Goal: Task Accomplishment & Management: Manage account settings

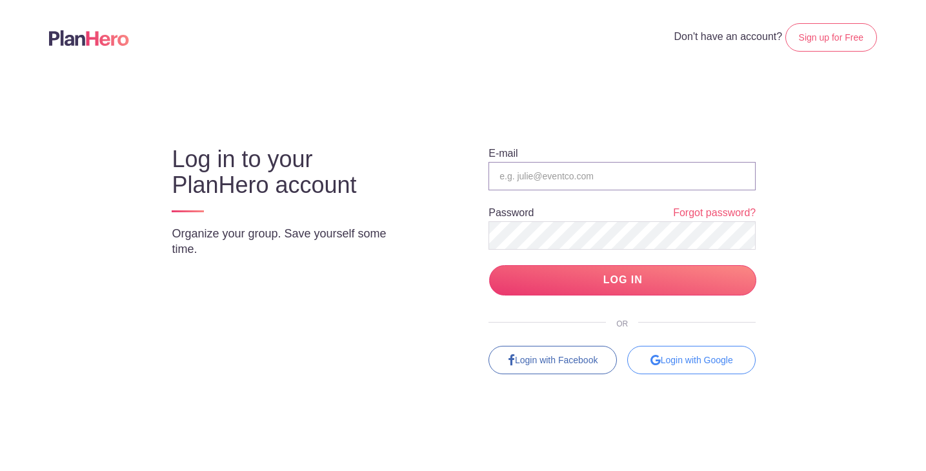
type input "jdilger@stonecreekwired.com"
click at [623, 280] on input "LOG IN" at bounding box center [622, 280] width 267 height 30
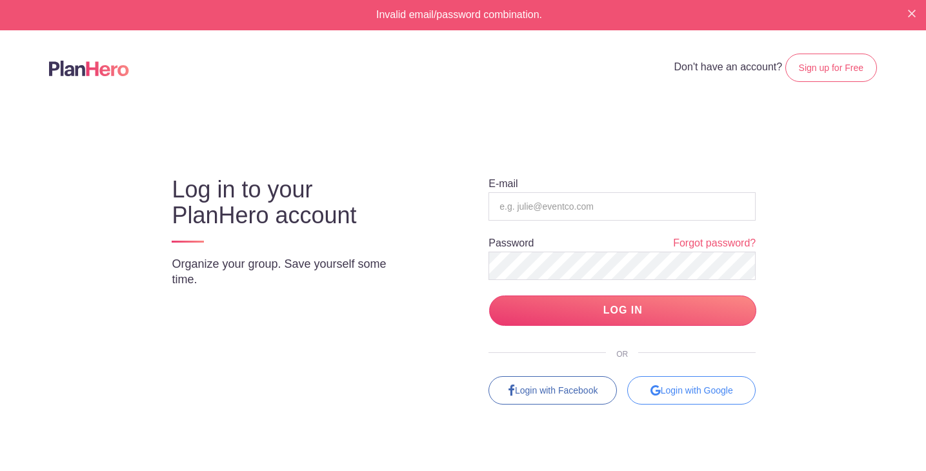
click at [853, 170] on body "Invalid email/password combination. Don't have an account? Sign up for Free Log…" at bounding box center [463, 235] width 926 height 471
click at [679, 212] on input "email" at bounding box center [621, 206] width 267 height 28
type input "jdilger@stonecreekwired.com"
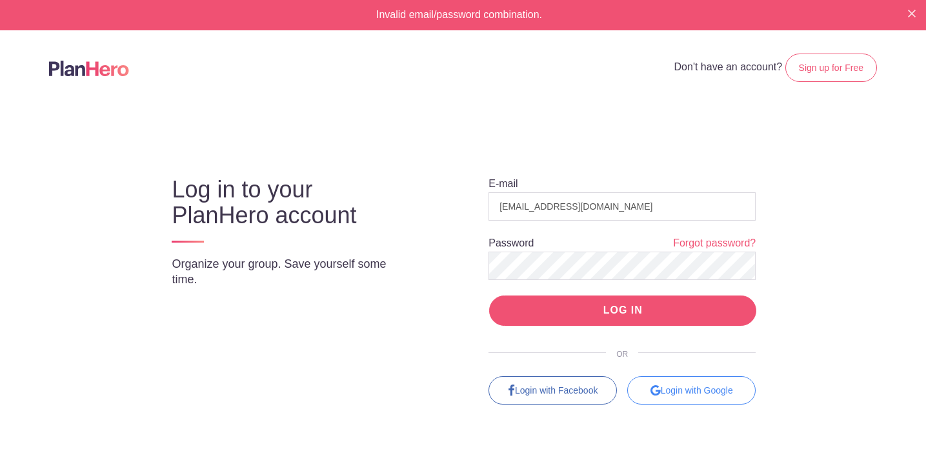
click at [739, 307] on input "LOG IN" at bounding box center [622, 310] width 267 height 30
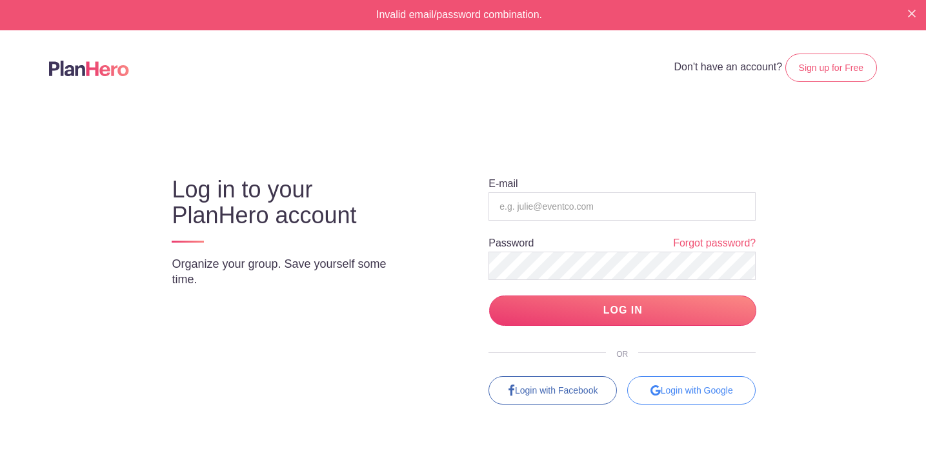
click at [739, 307] on input "LOG IN" at bounding box center [622, 310] width 267 height 30
type input "[EMAIL_ADDRESS][DOMAIN_NAME]"
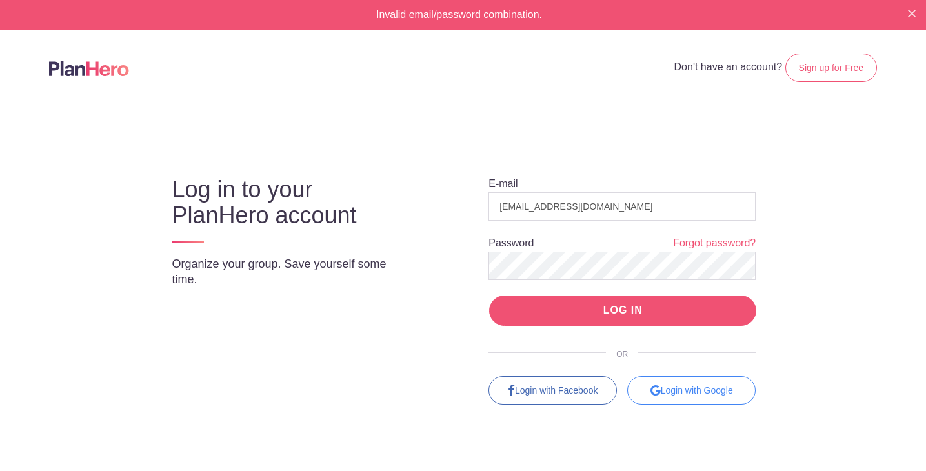
click at [678, 305] on input "LOG IN" at bounding box center [622, 310] width 267 height 30
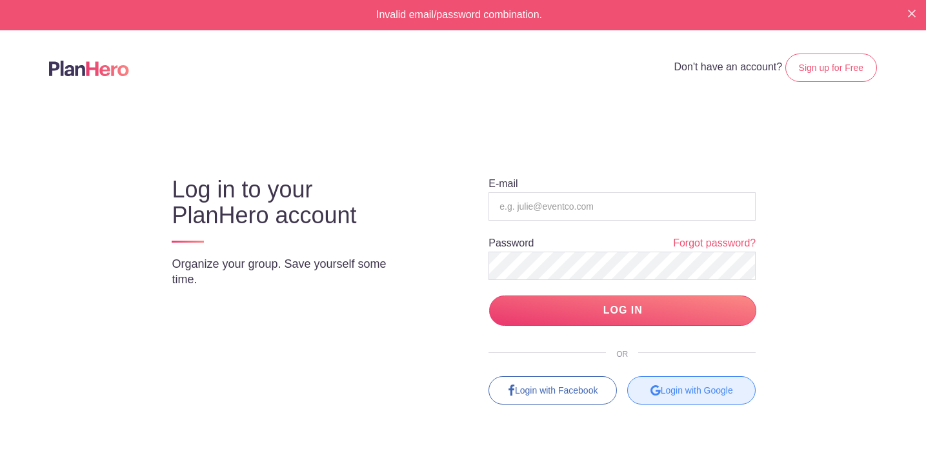
click at [687, 390] on div "Login with Google" at bounding box center [691, 390] width 128 height 28
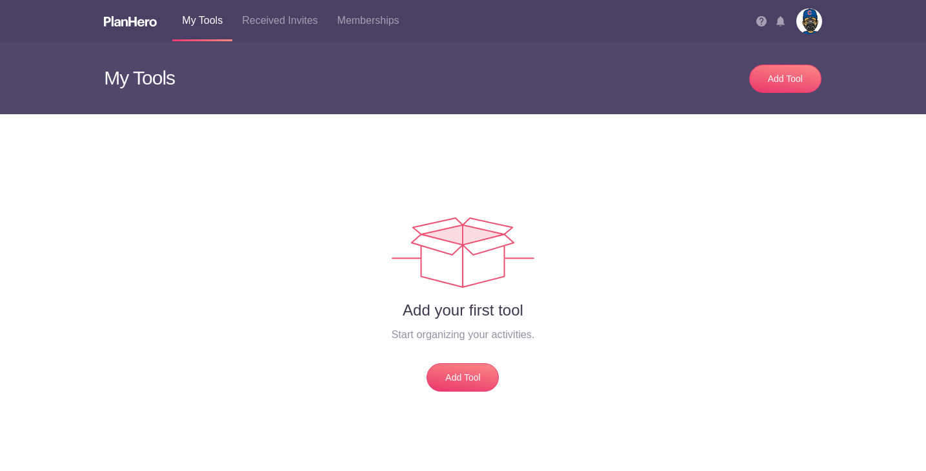
click at [139, 23] on img at bounding box center [130, 21] width 53 height 10
click at [134, 18] on img at bounding box center [130, 21] width 53 height 10
click at [810, 20] on img at bounding box center [809, 21] width 26 height 26
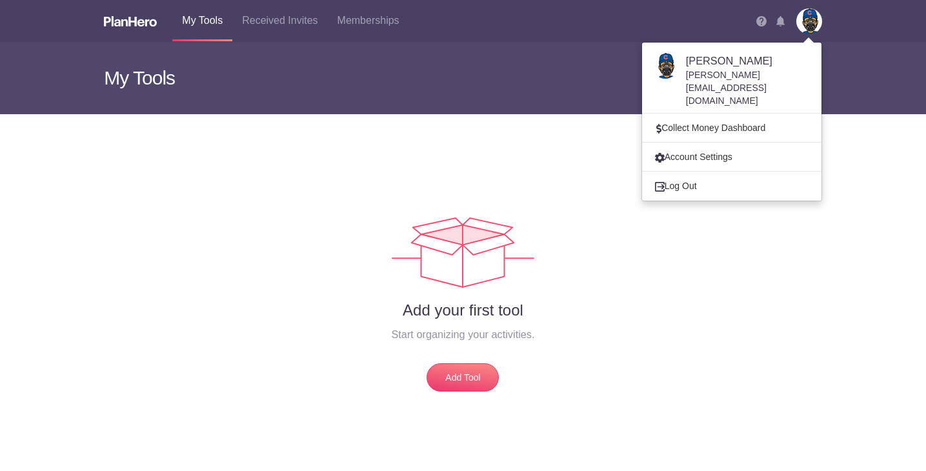
click at [768, 61] on h4 "[PERSON_NAME]" at bounding box center [748, 60] width 125 height 15
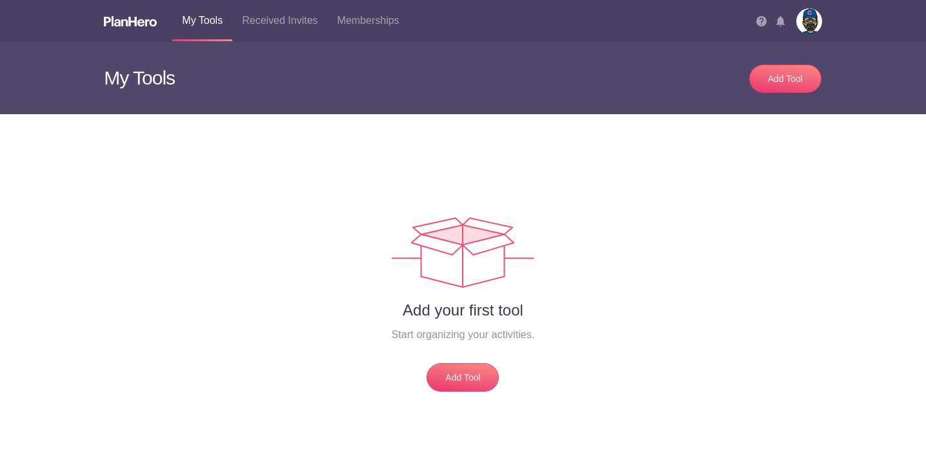
click at [136, 21] on img at bounding box center [130, 21] width 53 height 10
click at [121, 19] on img at bounding box center [130, 21] width 53 height 10
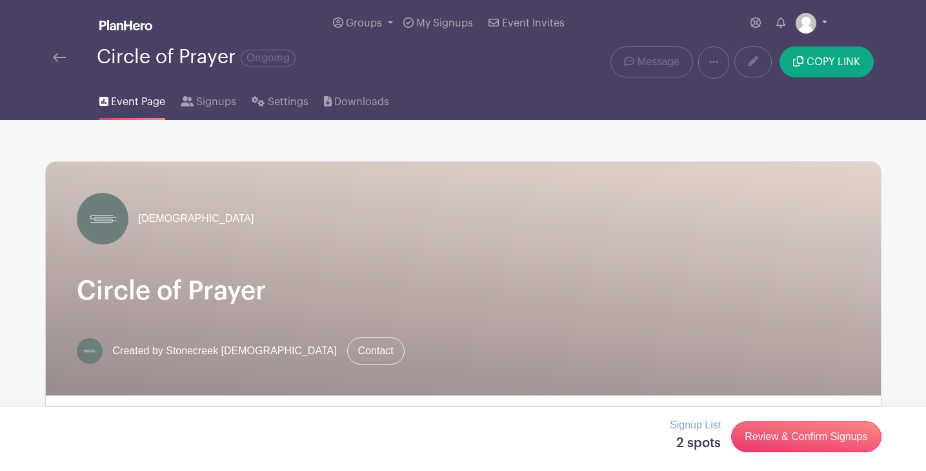
click at [823, 16] on link at bounding box center [812, 23] width 32 height 21
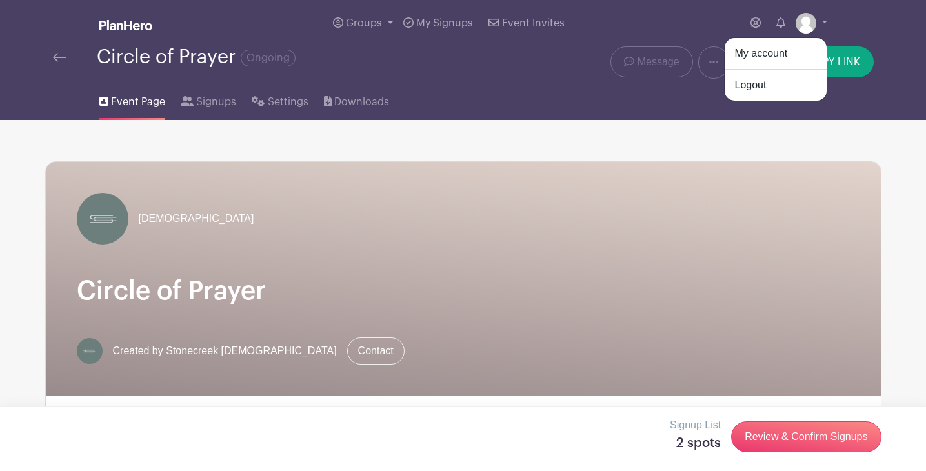
click at [55, 57] on img at bounding box center [59, 57] width 13 height 9
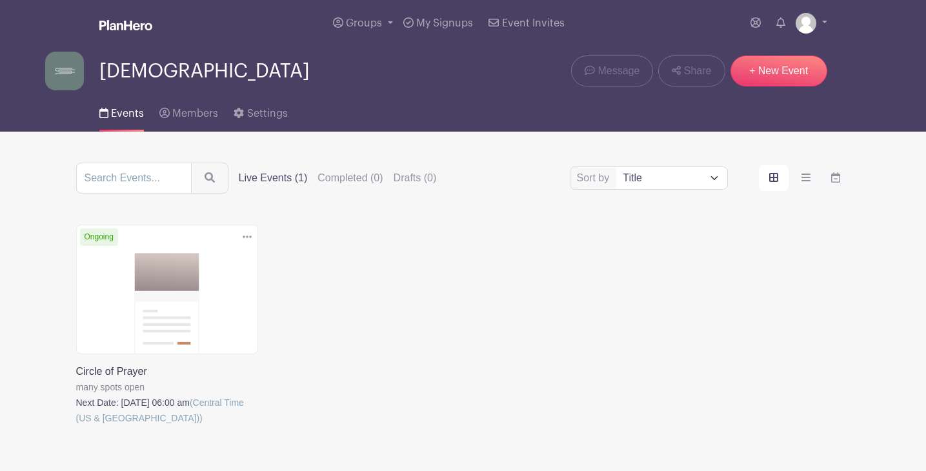
click at [21, 223] on main "Groups All Groups [DEMOGRAPHIC_DATA] [PERSON_NAME] Events My Signups Event Invi…" at bounding box center [463, 271] width 926 height 543
click at [30, 213] on main "Groups All Groups [DEMOGRAPHIC_DATA] [PERSON_NAME] Events My Signups Event Invi…" at bounding box center [463, 271] width 926 height 543
click at [441, 290] on div "Delete Event Are you sure? This event has signups associated with it. All signu…" at bounding box center [463, 343] width 790 height 237
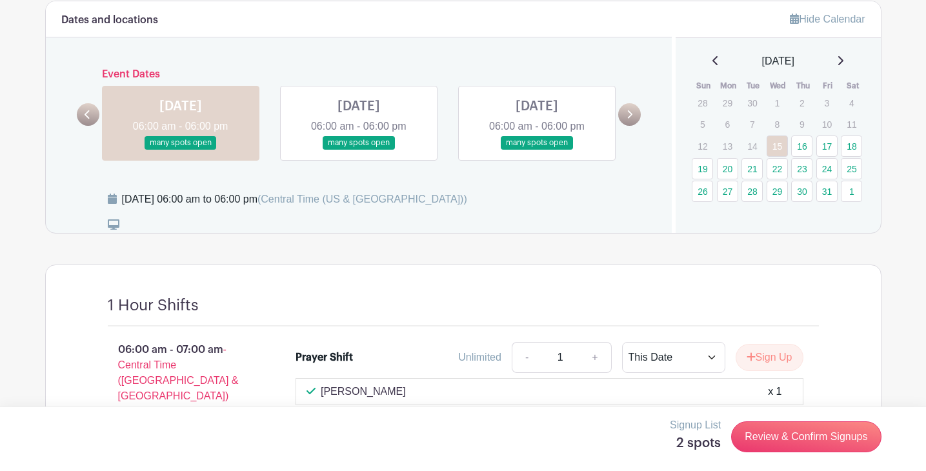
scroll to position [673, 0]
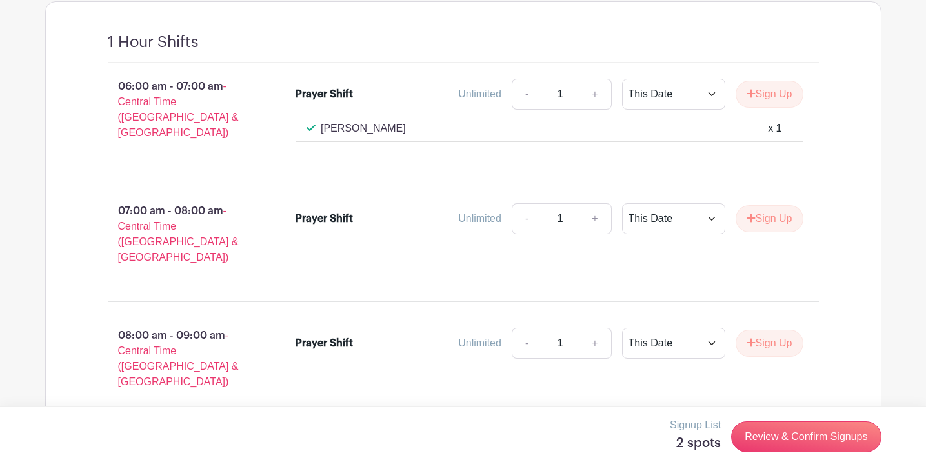
scroll to position [944, 0]
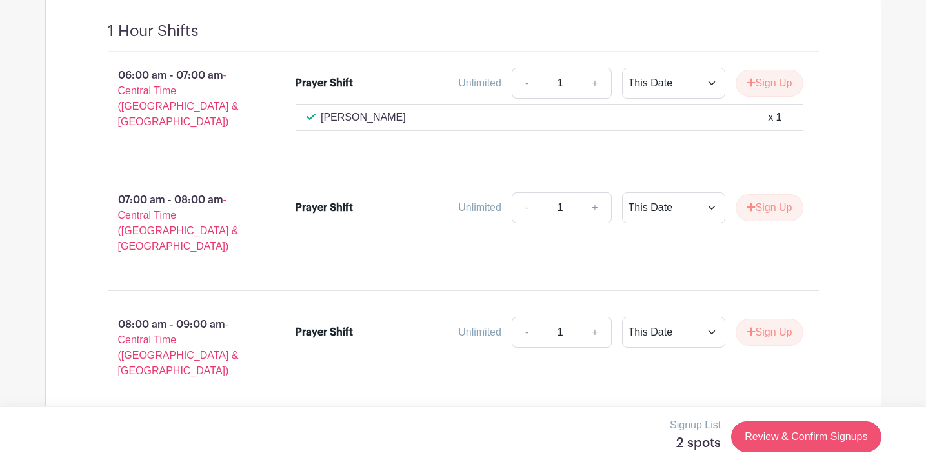
click at [814, 432] on link "Review & Confirm Signups" at bounding box center [806, 436] width 150 height 31
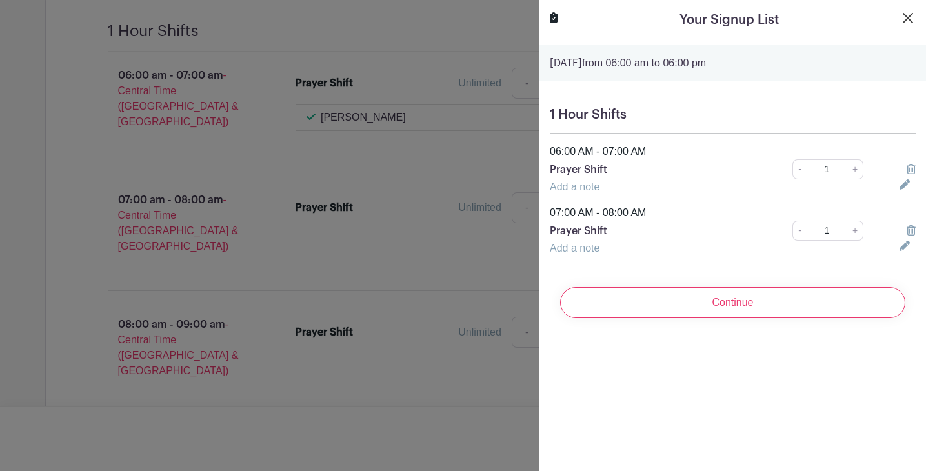
click at [908, 14] on button "Close" at bounding box center [907, 17] width 15 height 15
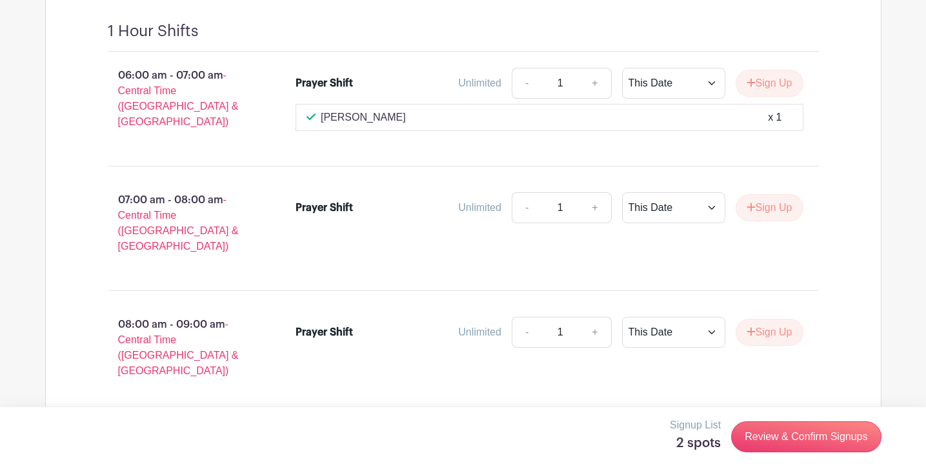
click at [841, 177] on div "07:00 am - 08:00 am - Central Time ([GEOGRAPHIC_DATA] & [GEOGRAPHIC_DATA]) Pray…" at bounding box center [463, 228] width 773 height 103
click at [785, 194] on button "Sign Up" at bounding box center [770, 207] width 68 height 27
click at [744, 192] on select "This Date Select Dates" at bounding box center [705, 207] width 103 height 31
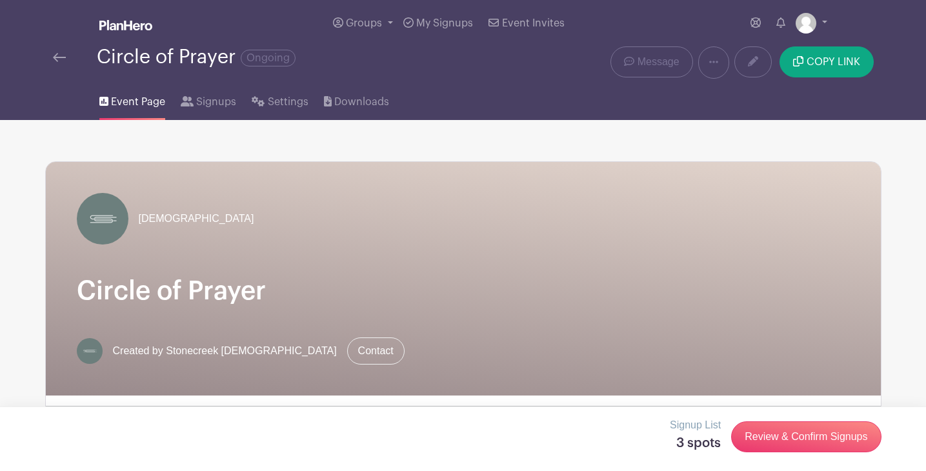
scroll to position [0, 0]
click at [821, 19] on link at bounding box center [812, 23] width 32 height 21
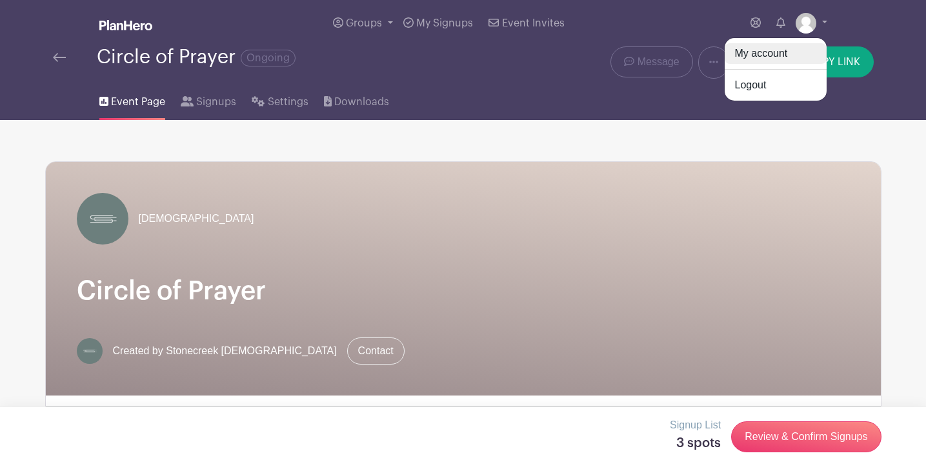
click at [792, 48] on link "My account" at bounding box center [776, 53] width 102 height 21
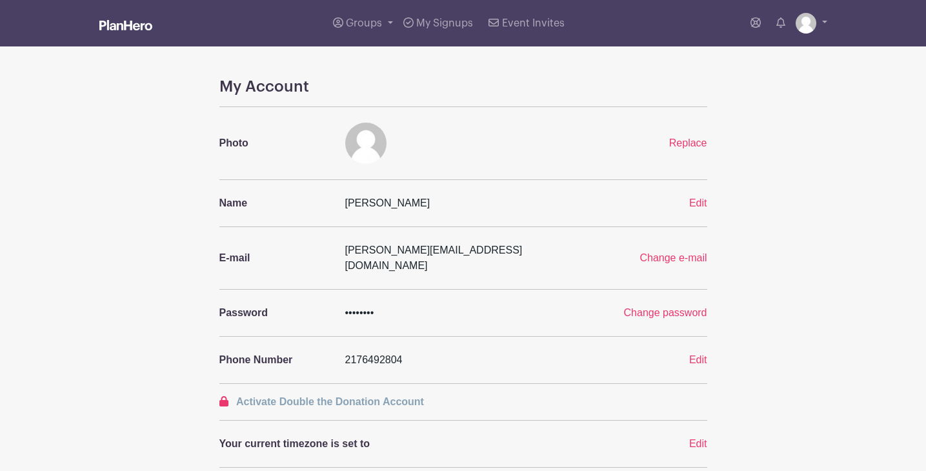
click at [808, 152] on div "My Account Photo Replace Name [PERSON_NAME] Austria Edit E-mail [PERSON_NAME][E…" at bounding box center [463, 473] width 852 height 792
click at [683, 307] on span "Change password" at bounding box center [665, 312] width 83 height 11
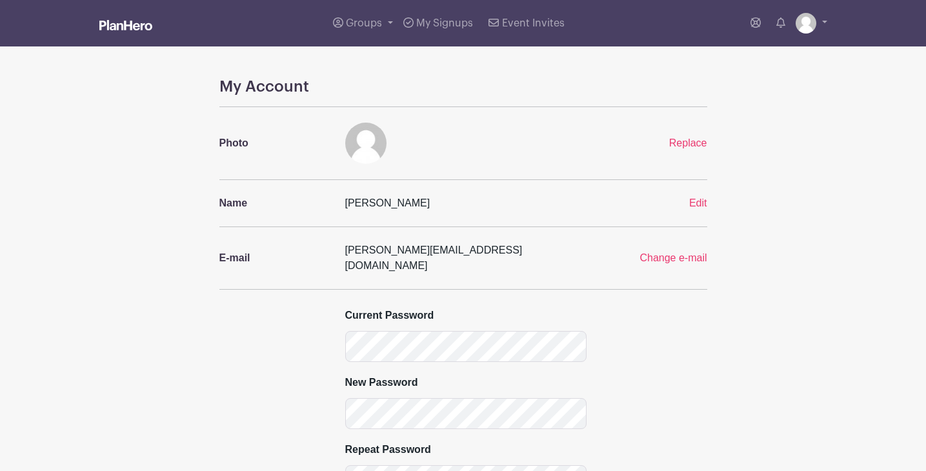
click at [690, 335] on div "Current password" at bounding box center [526, 331] width 362 height 62
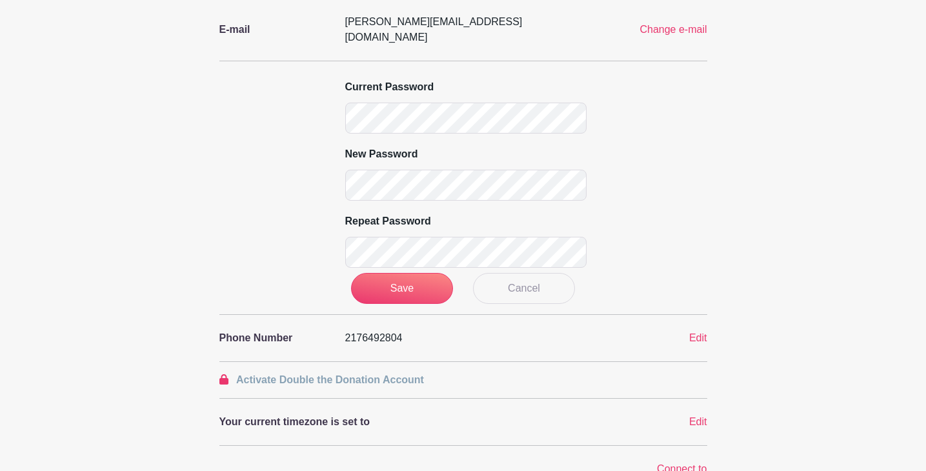
scroll to position [376, 0]
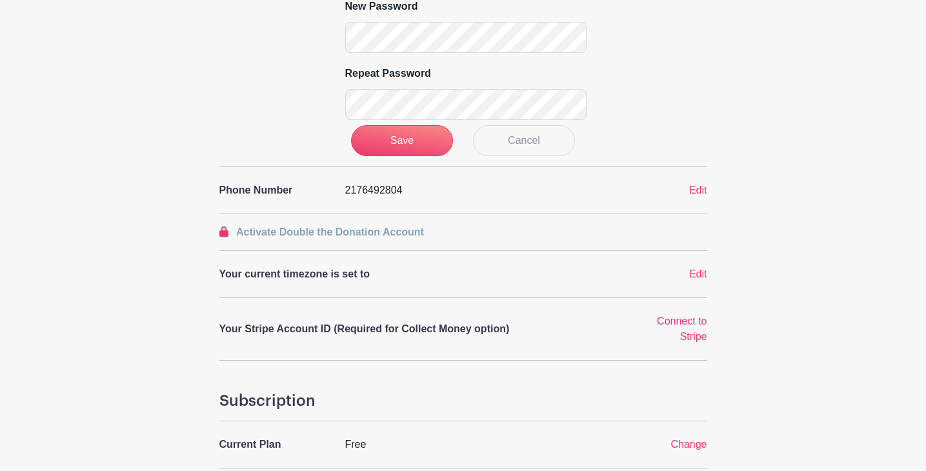
click at [100, 156] on div "My Account Photo Replace Name [PERSON_NAME] Austria Edit E-mail [PERSON_NAME][E…" at bounding box center [463, 200] width 852 height 999
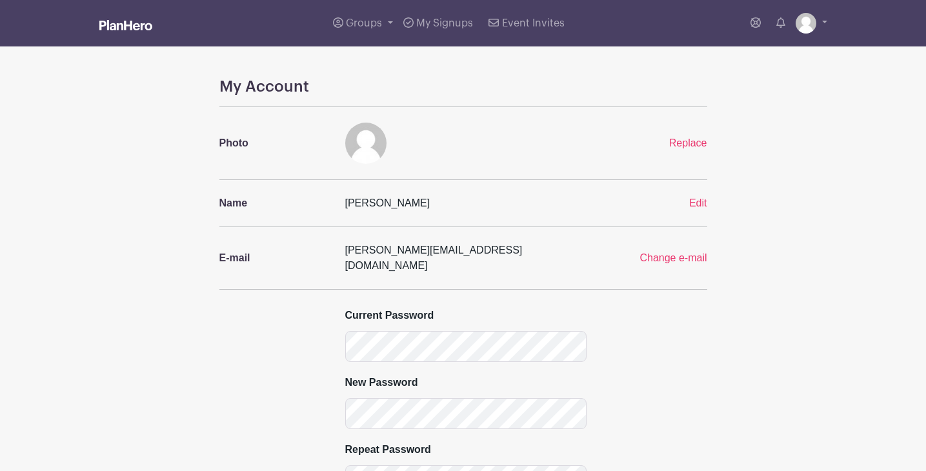
scroll to position [0, 0]
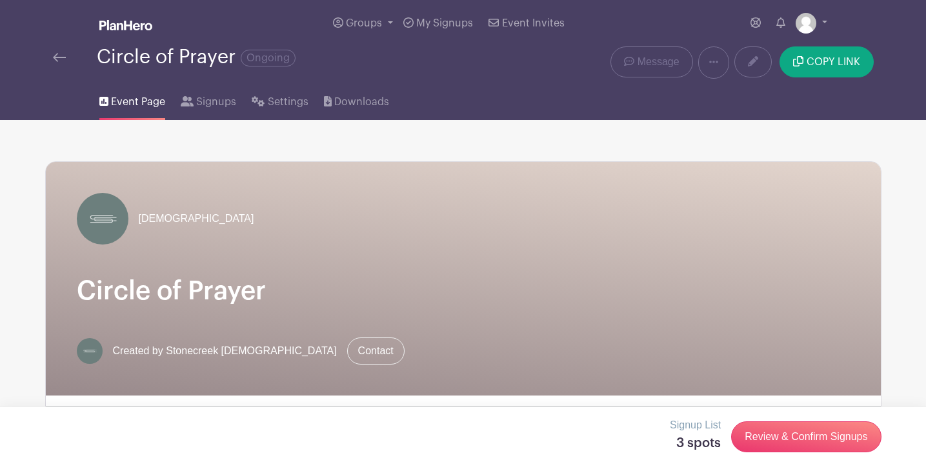
click at [208, 100] on span "Signups" at bounding box center [216, 101] width 40 height 15
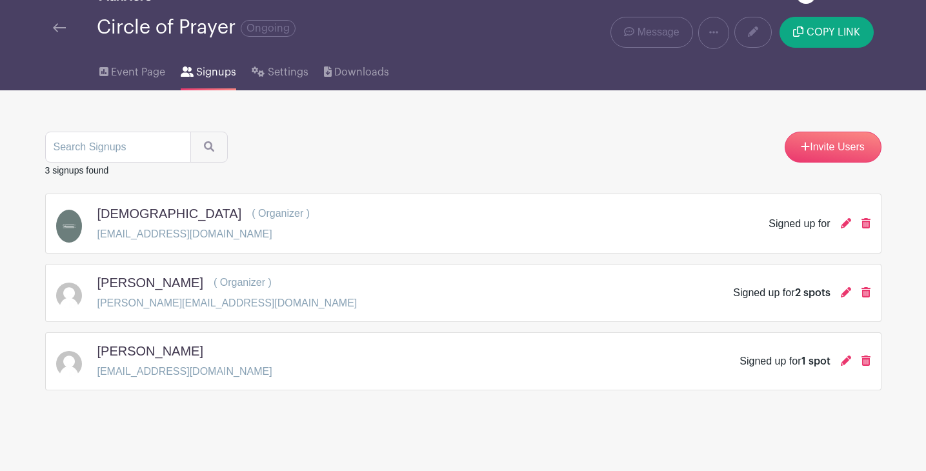
scroll to position [31, 0]
click at [826, 146] on link "Invite Users" at bounding box center [833, 147] width 97 height 31
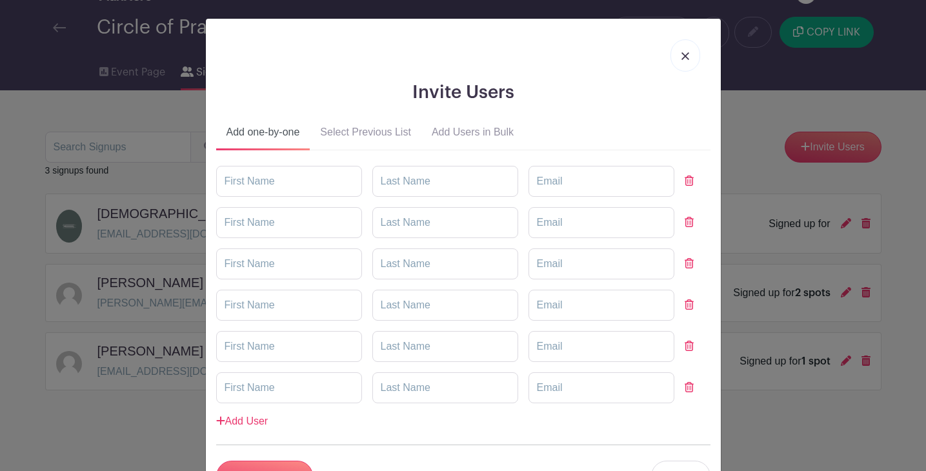
click at [685, 54] on img at bounding box center [685, 56] width 8 height 8
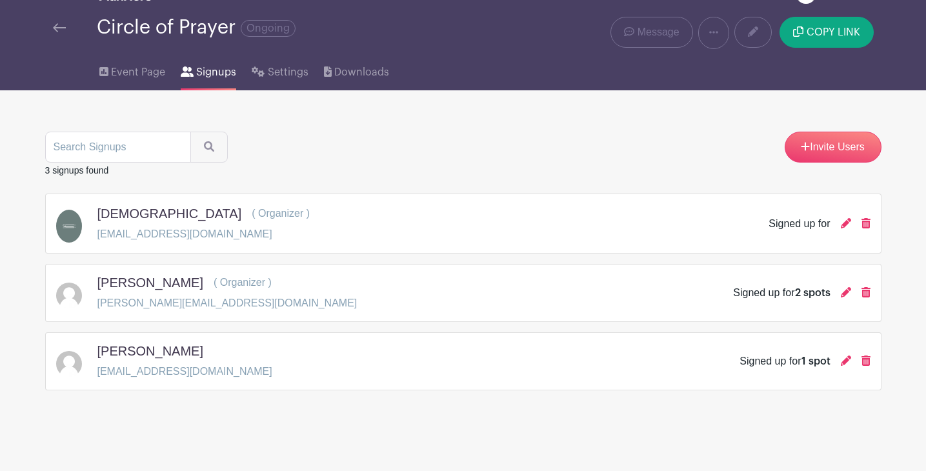
click at [668, 79] on div "Event Page Signups Settings Downloads" at bounding box center [463, 69] width 852 height 41
click at [511, 52] on div "Event Page Signups Settings Downloads" at bounding box center [463, 69] width 852 height 41
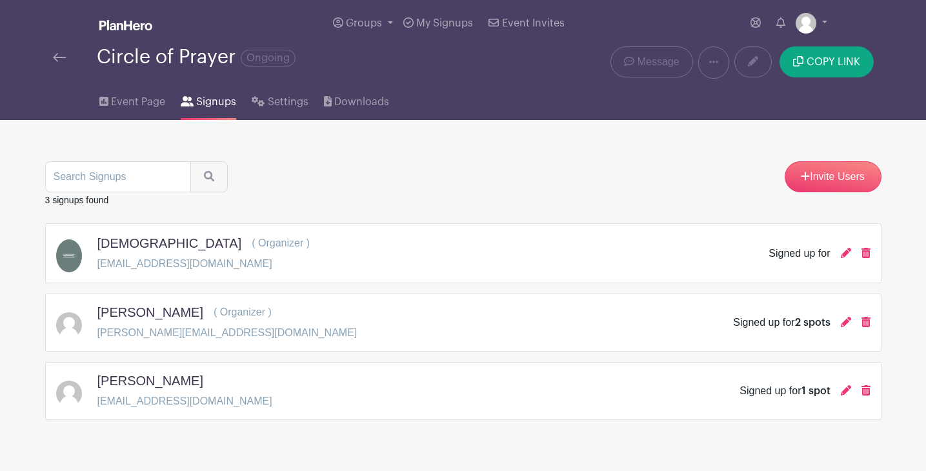
scroll to position [0, 0]
click at [479, 64] on div "Circle of Prayer Ongoing" at bounding box center [289, 56] width 472 height 21
